Goal: Find specific fact: Find specific fact

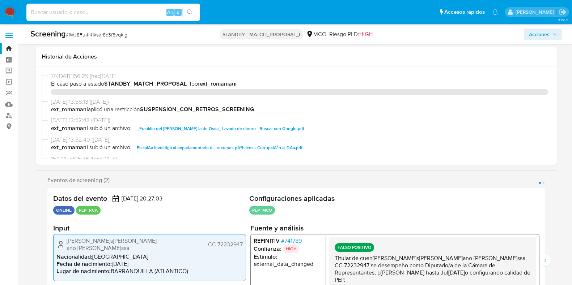
select select "10"
click at [113, 11] on input at bounding box center [113, 12] width 174 height 9
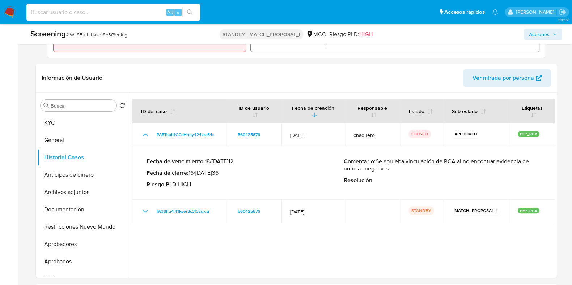
scroll to position [45, 0]
type input "IWJ8Fu4l41kser8c3f3vqkig"
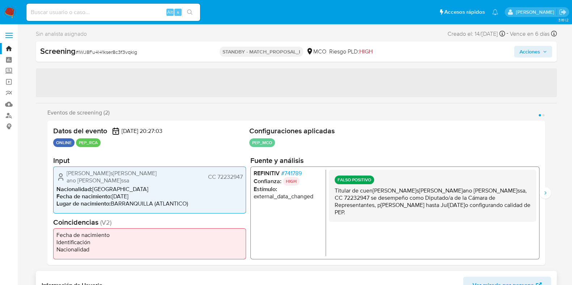
select select "10"
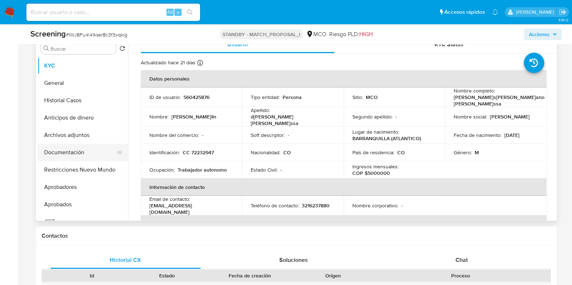
scroll to position [330, 0]
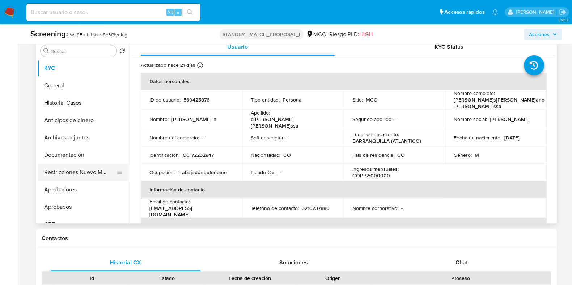
click at [69, 178] on button "Restricciones Nuevo Mundo" at bounding box center [80, 172] width 85 height 17
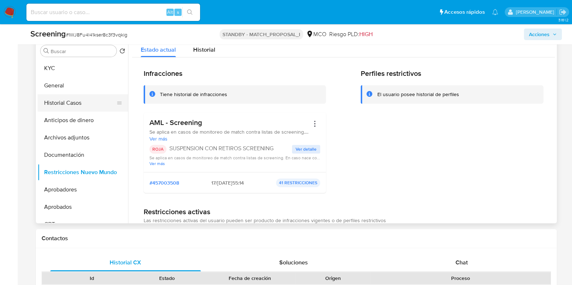
click at [59, 99] on button "Historial Casos" at bounding box center [80, 102] width 85 height 17
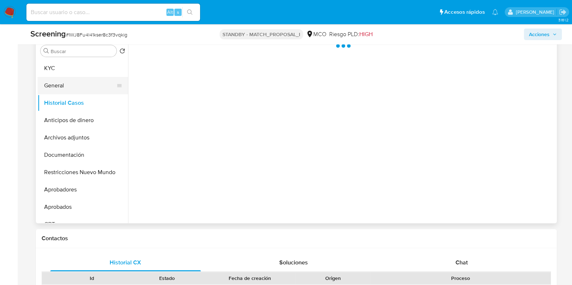
click at [67, 83] on button "General" at bounding box center [80, 85] width 85 height 17
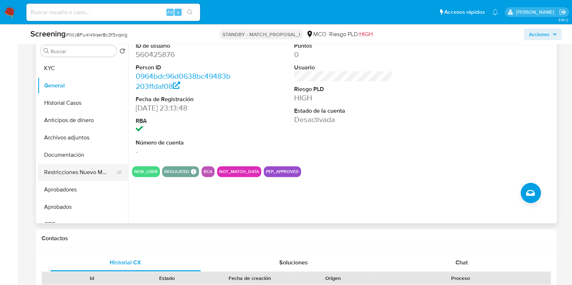
click at [65, 175] on button "Restricciones Nuevo Mundo" at bounding box center [80, 172] width 85 height 17
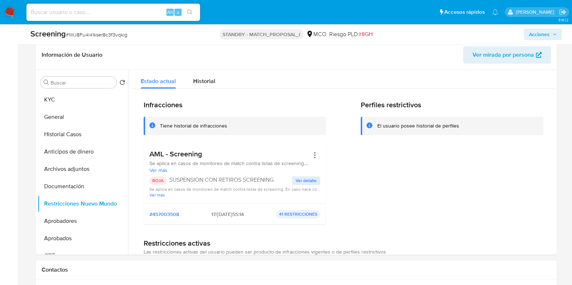
scroll to position [285, 0]
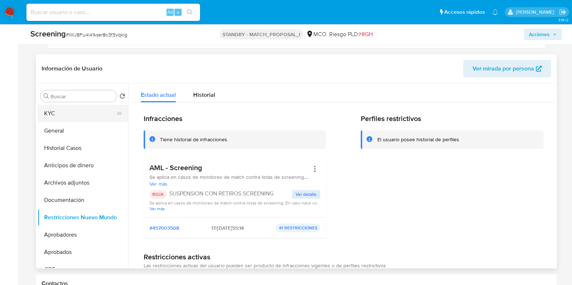
click at [68, 116] on button "KYC" at bounding box center [80, 113] width 85 height 17
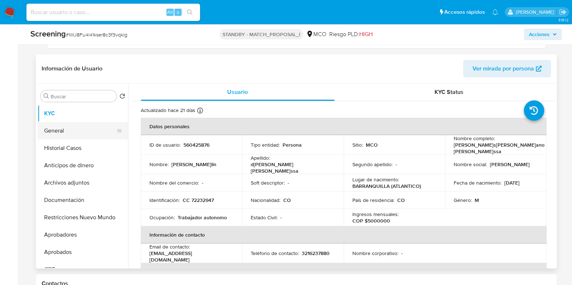
click at [63, 134] on button "General" at bounding box center [80, 130] width 85 height 17
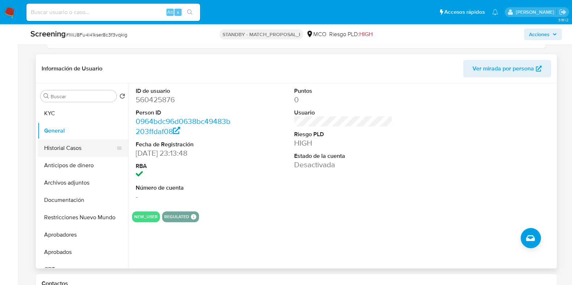
click at [64, 150] on button "Historial Casos" at bounding box center [80, 148] width 85 height 17
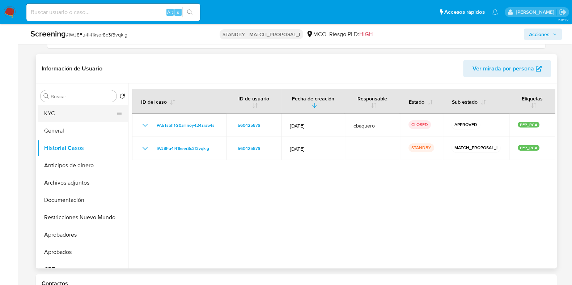
click at [53, 113] on button "KYC" at bounding box center [80, 113] width 85 height 17
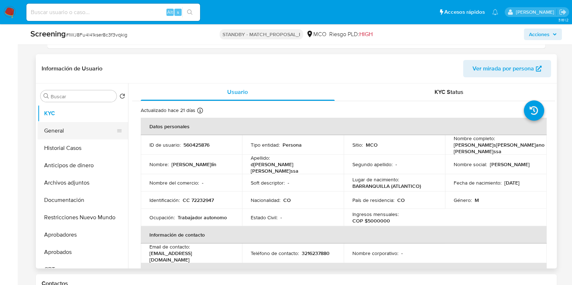
click at [68, 135] on button "General" at bounding box center [80, 130] width 85 height 17
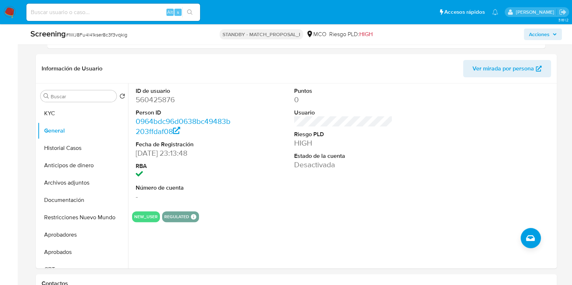
click at [147, 6] on div "Alt s" at bounding box center [113, 12] width 174 height 17
click at [134, 12] on input at bounding box center [113, 12] width 174 height 9
paste input "ZBq4EswdQAamxlh96ka2sihR"
type input "ZBq4EswdQAamxlh96ka2sihR"
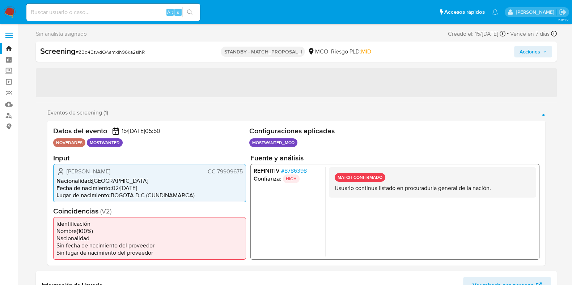
select select "10"
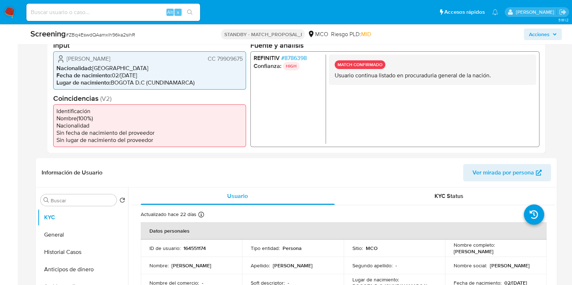
scroll to position [316, 0]
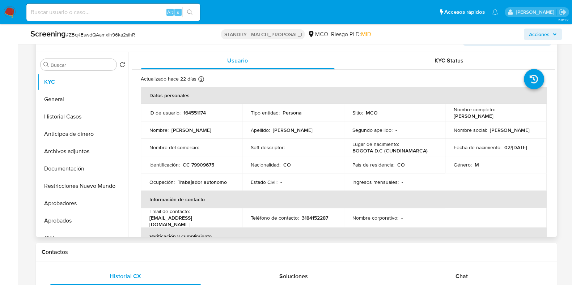
click at [206, 162] on p "CC 79909675" at bounding box center [198, 165] width 31 height 7
copy p "79909675"
drag, startPoint x: 449, startPoint y: 119, endPoint x: 530, endPoint y: 116, distance: 81.1
click at [530, 116] on td "Nombre completo : [PERSON_NAME]" at bounding box center [496, 112] width 102 height 17
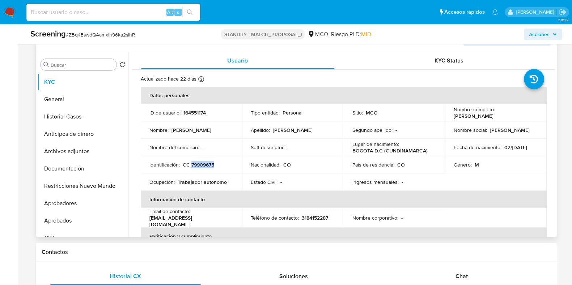
copy p "[PERSON_NAME]"
